Goal: Connect with others: Establish contact or relationships with other users

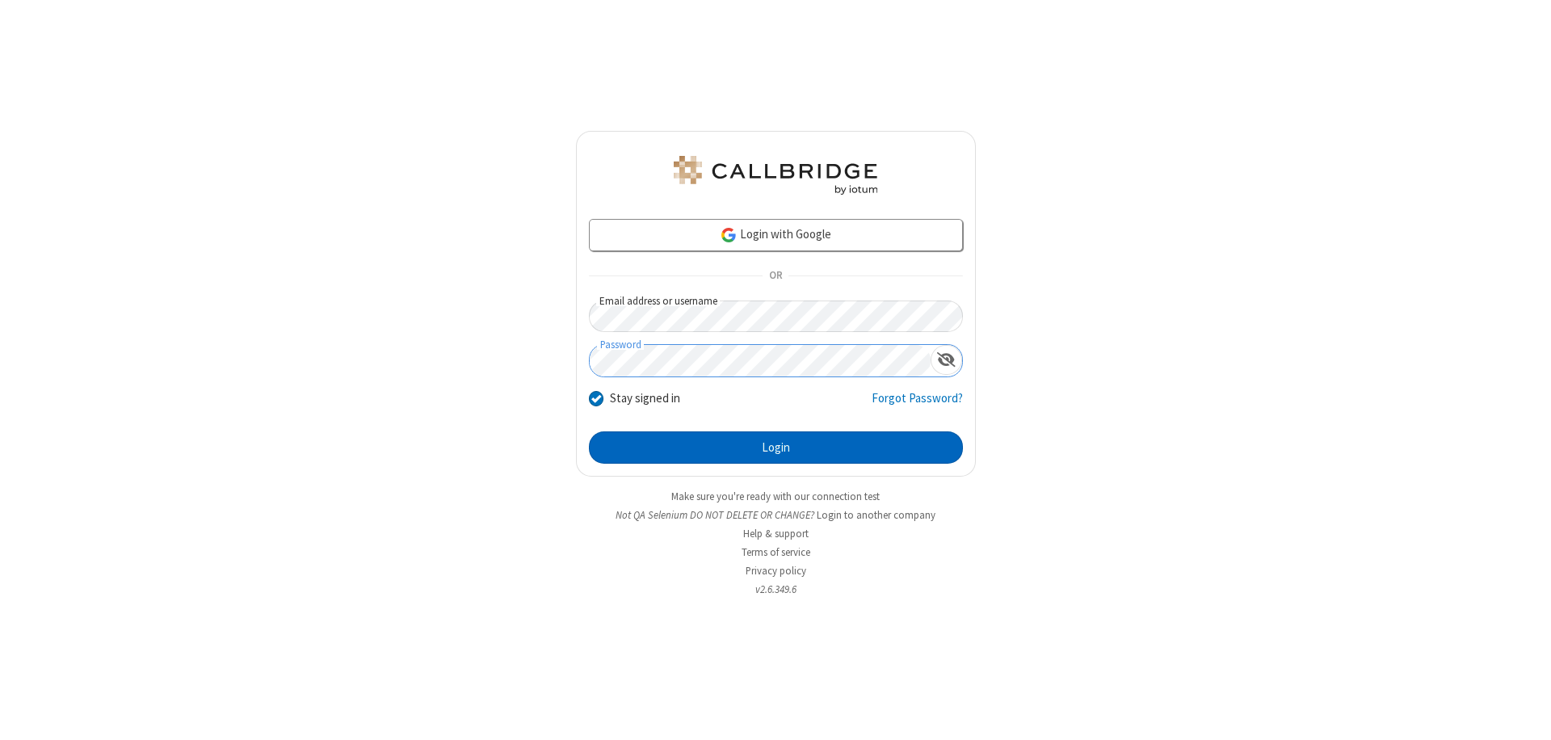
click at [775, 447] on button "Login" at bounding box center [776, 447] width 374 height 32
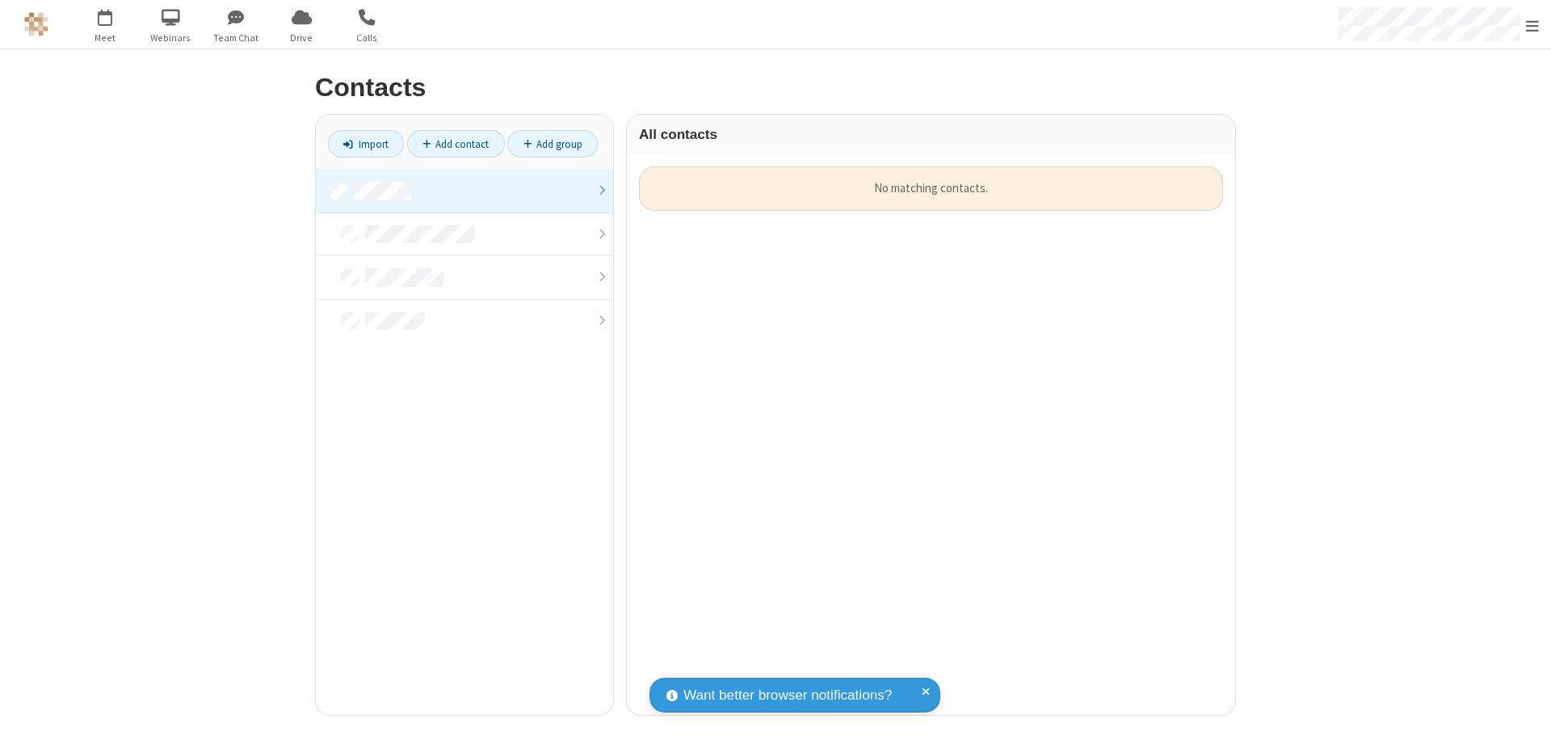
scroll to position [548, 596]
click at [464, 191] on link at bounding box center [464, 192] width 297 height 44
click at [456, 144] on link "Add contact" at bounding box center [456, 143] width 98 height 27
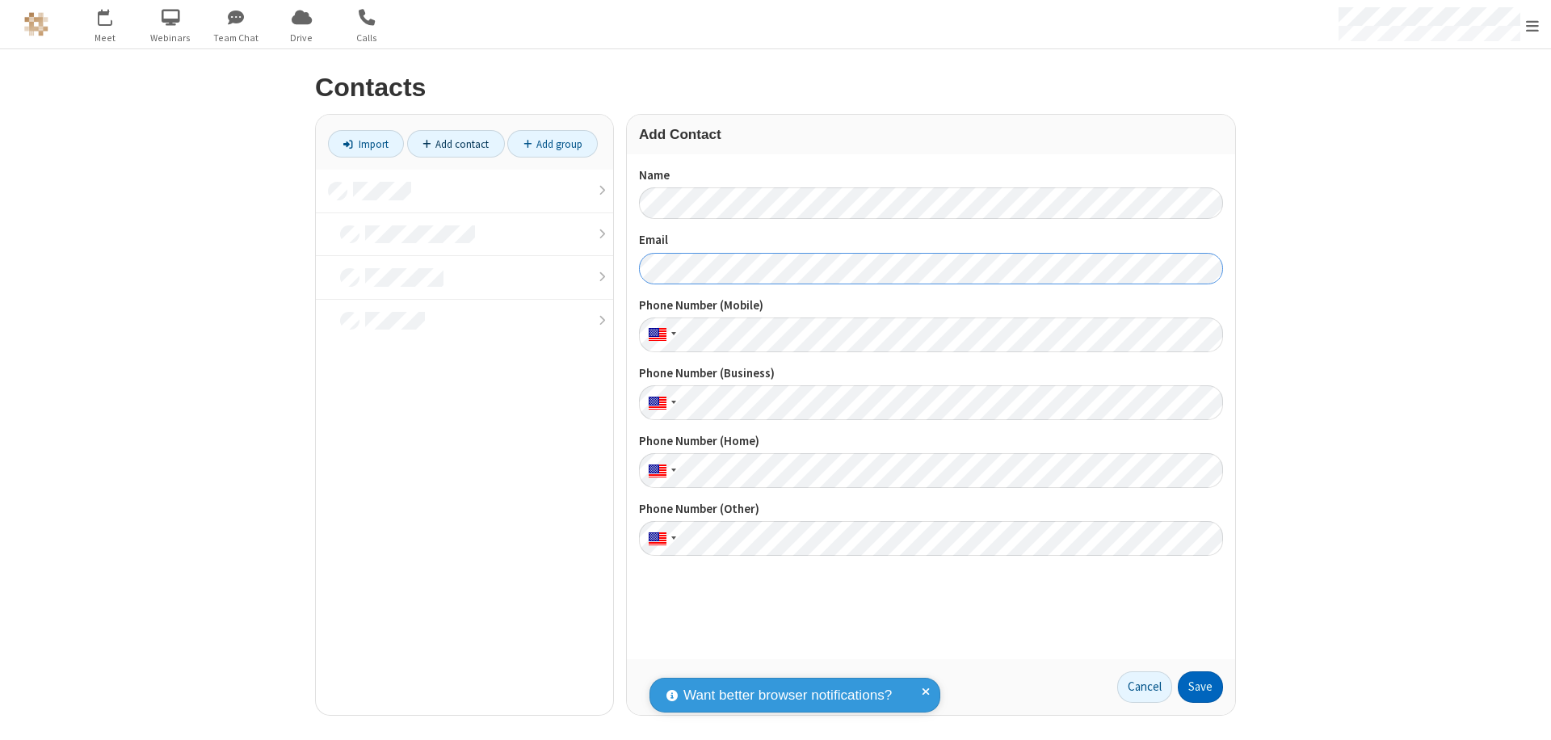
click at [1200, 687] on button "Save" at bounding box center [1200, 687] width 45 height 32
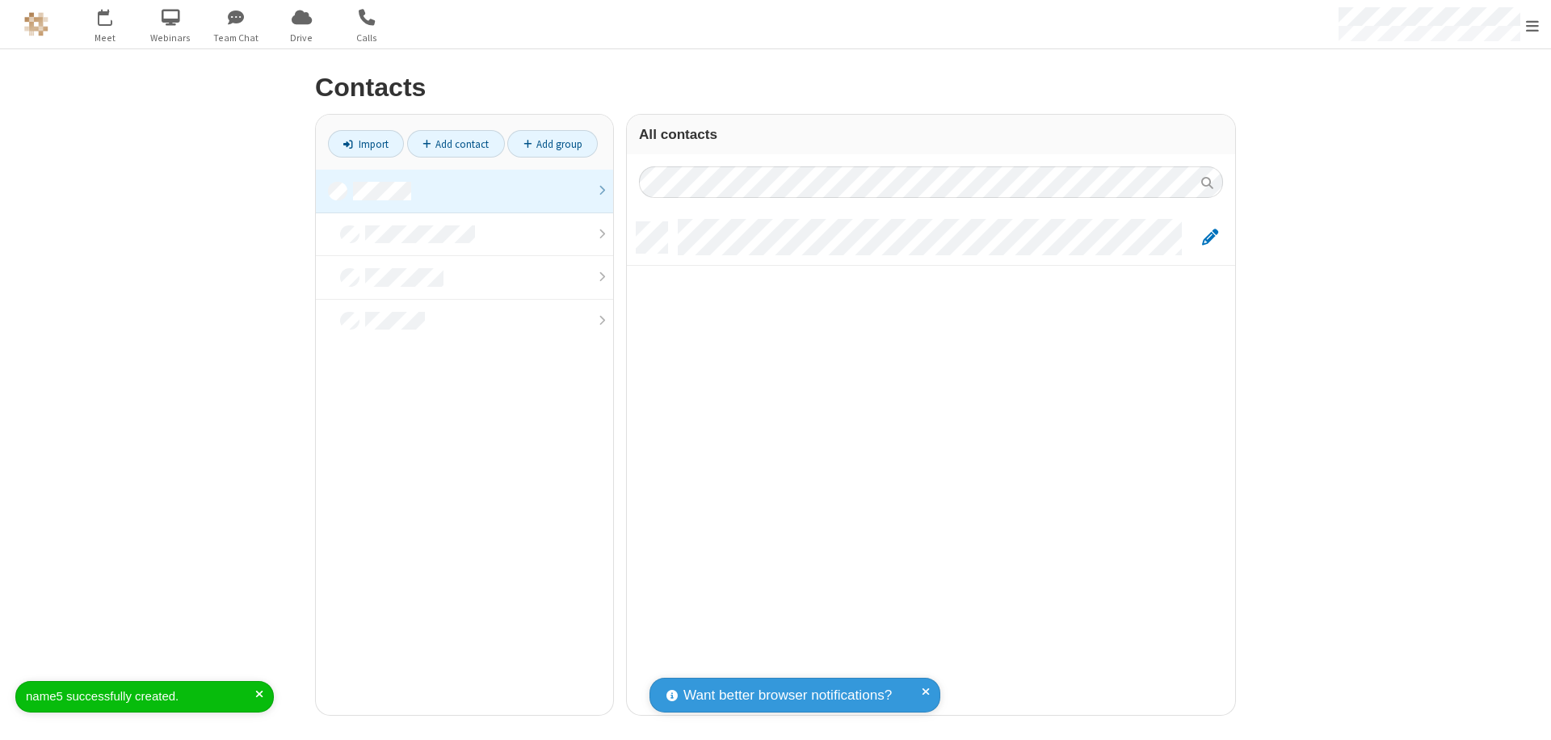
scroll to position [493, 596]
